Goal: Information Seeking & Learning: Learn about a topic

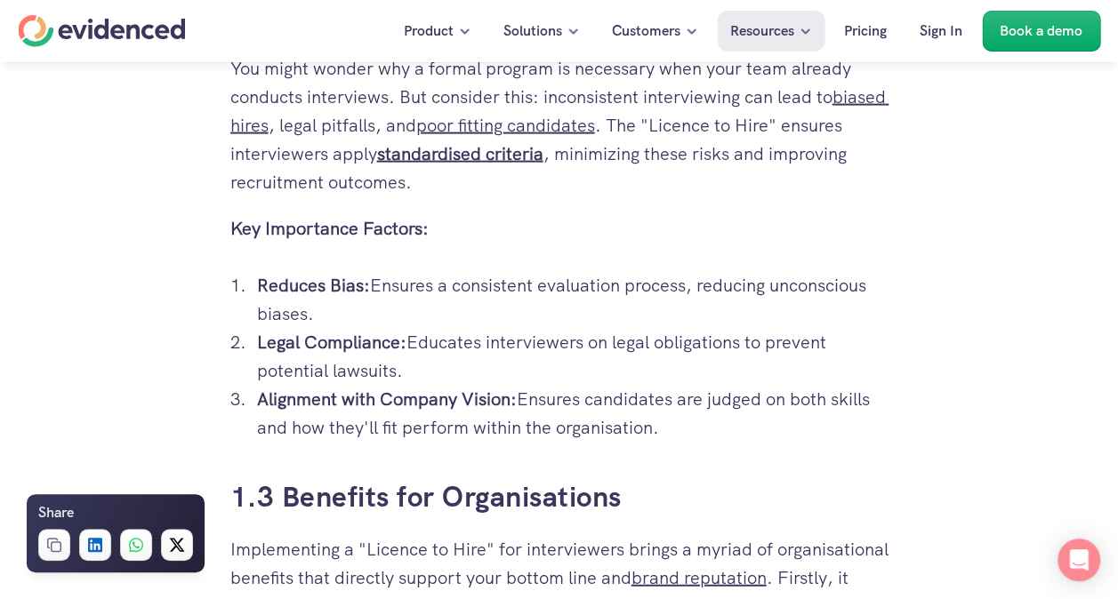
scroll to position [1867, 0]
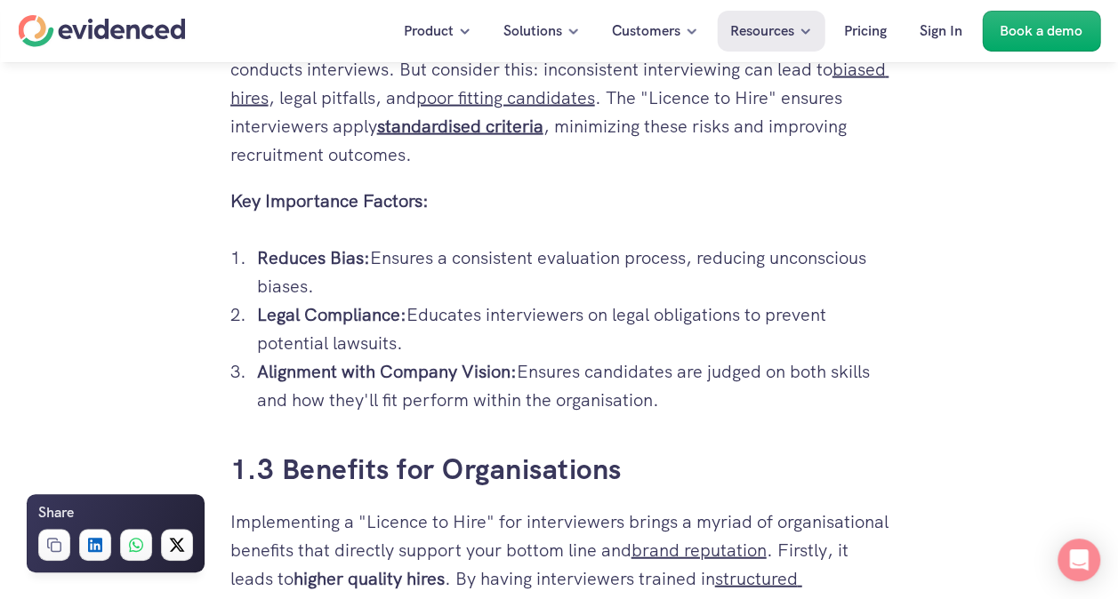
click at [316, 383] on strong "Alignment with Company Vision:" at bounding box center [387, 371] width 260 height 23
click at [318, 383] on strong "Alignment with Company Vision:" at bounding box center [387, 371] width 260 height 23
click at [319, 383] on strong "Alignment with Company Vision:" at bounding box center [387, 371] width 260 height 23
click at [320, 383] on strong "Alignment with Company Vision:" at bounding box center [387, 371] width 260 height 23
drag, startPoint x: 320, startPoint y: 403, endPoint x: 343, endPoint y: 406, distance: 23.4
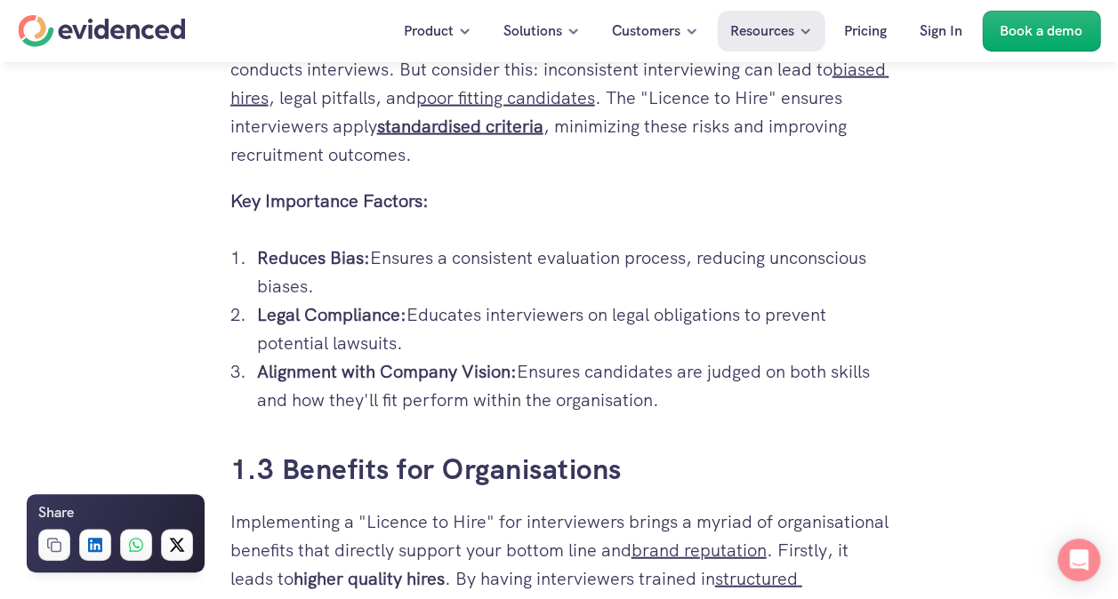
click at [342, 383] on strong "Alignment with Company Vision:" at bounding box center [387, 371] width 260 height 23
click at [345, 383] on strong "Alignment with Company Vision:" at bounding box center [387, 371] width 260 height 23
click at [346, 383] on strong "Alignment with Company Vision:" at bounding box center [387, 371] width 260 height 23
click at [347, 383] on strong "Alignment with Company Vision:" at bounding box center [387, 371] width 260 height 23
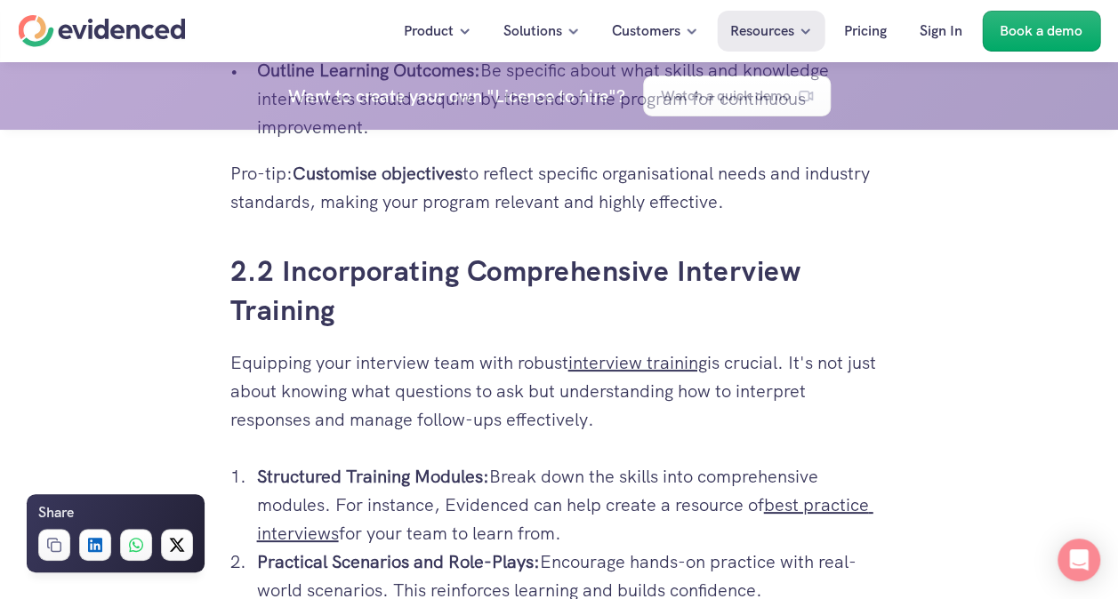
scroll to position [3289, 0]
